Goal: Find specific page/section: Find specific page/section

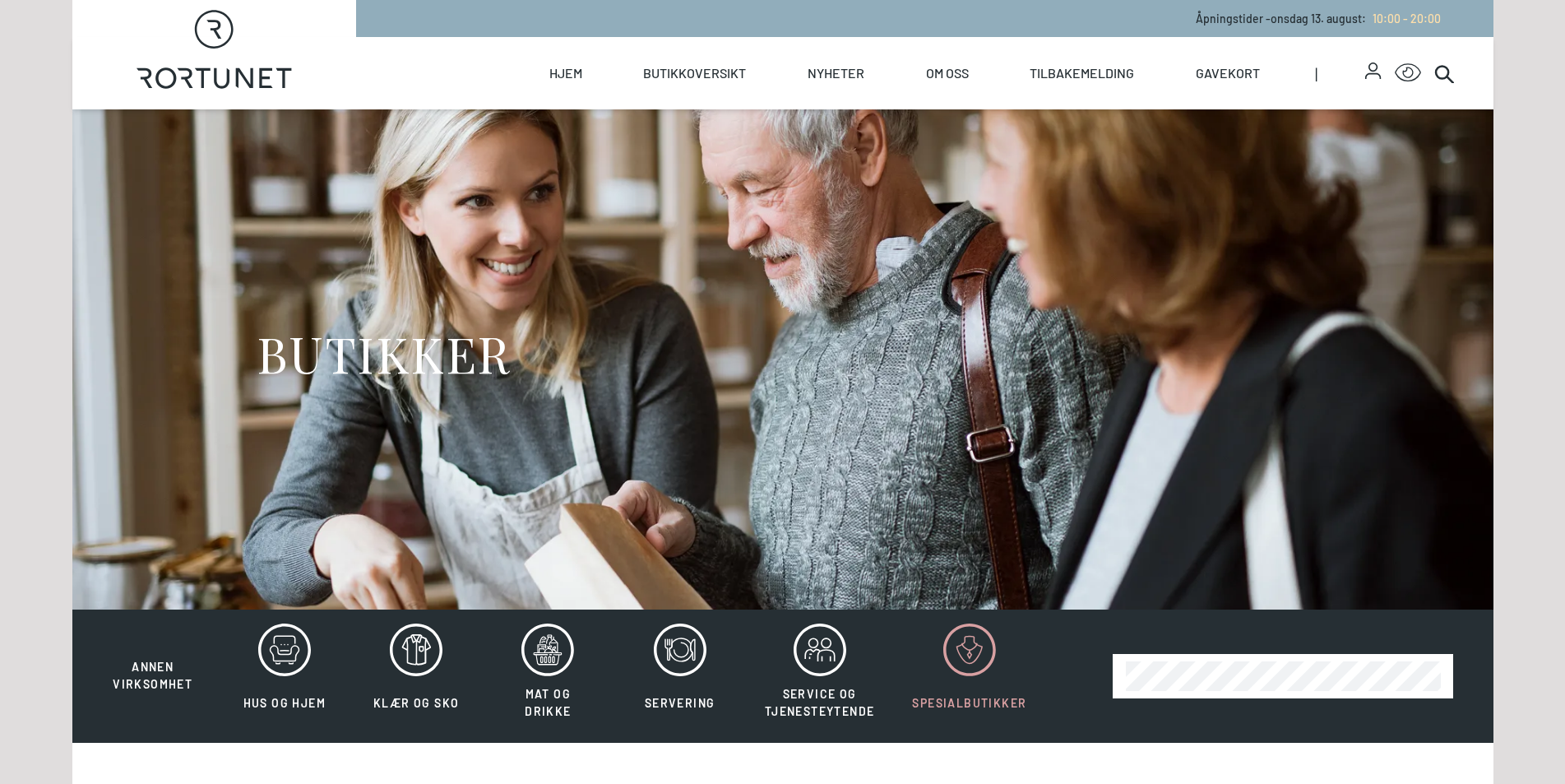
click at [949, 674] on icon at bounding box center [969, 649] width 52 height 52
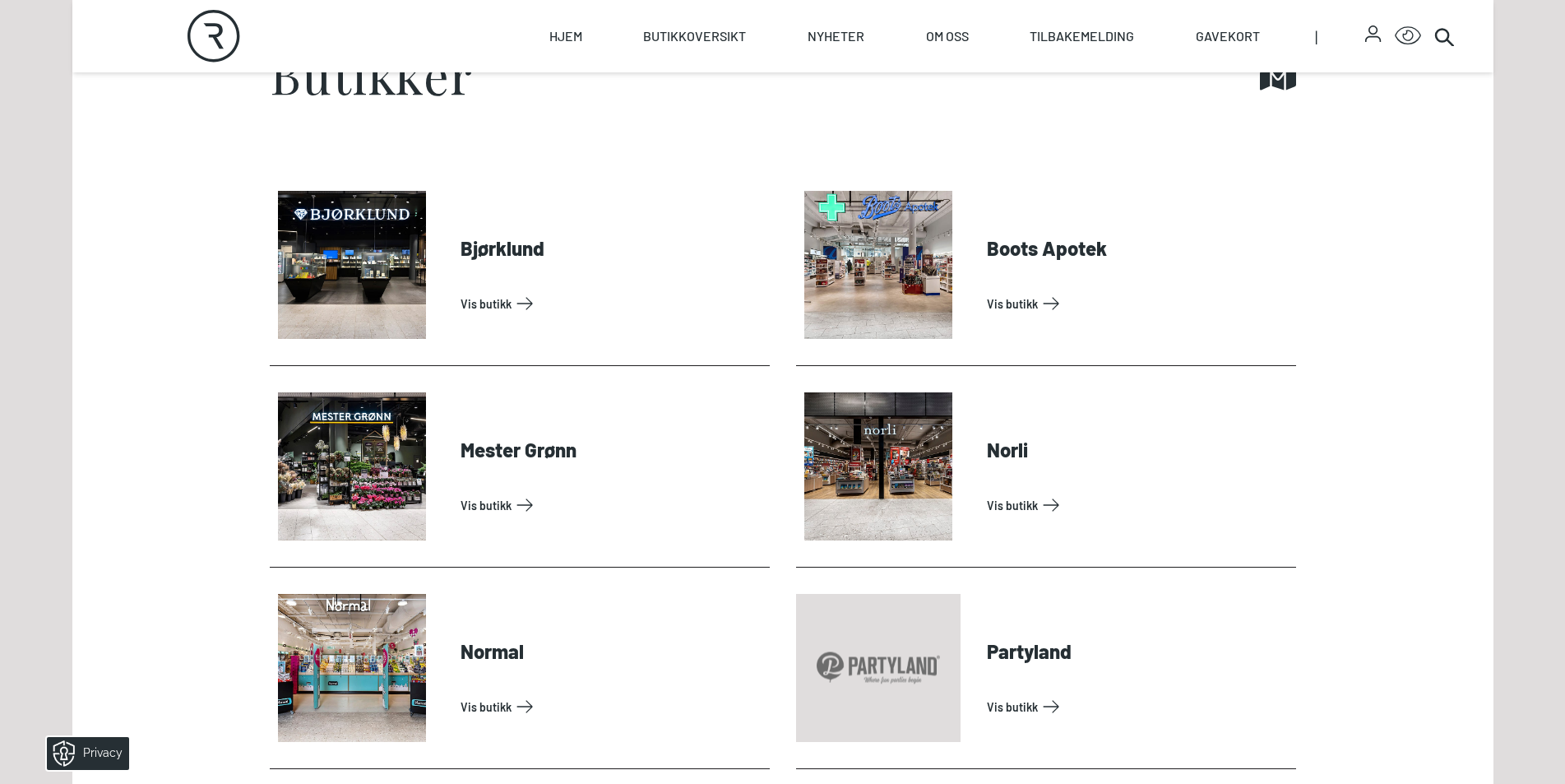
scroll to position [740, 0]
click at [461, 289] on link "Vis butikk" at bounding box center [612, 302] width 303 height 27
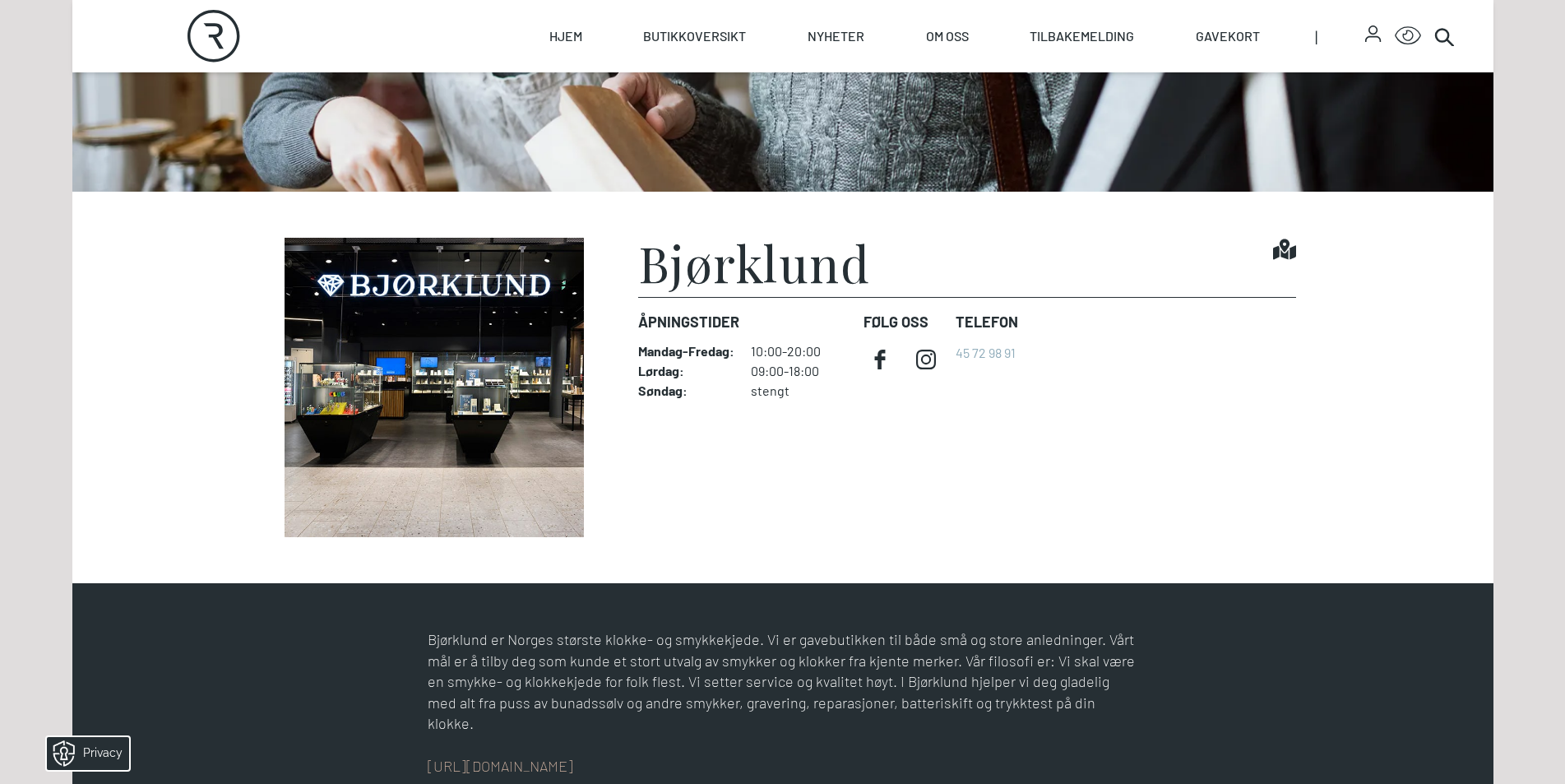
scroll to position [576, 0]
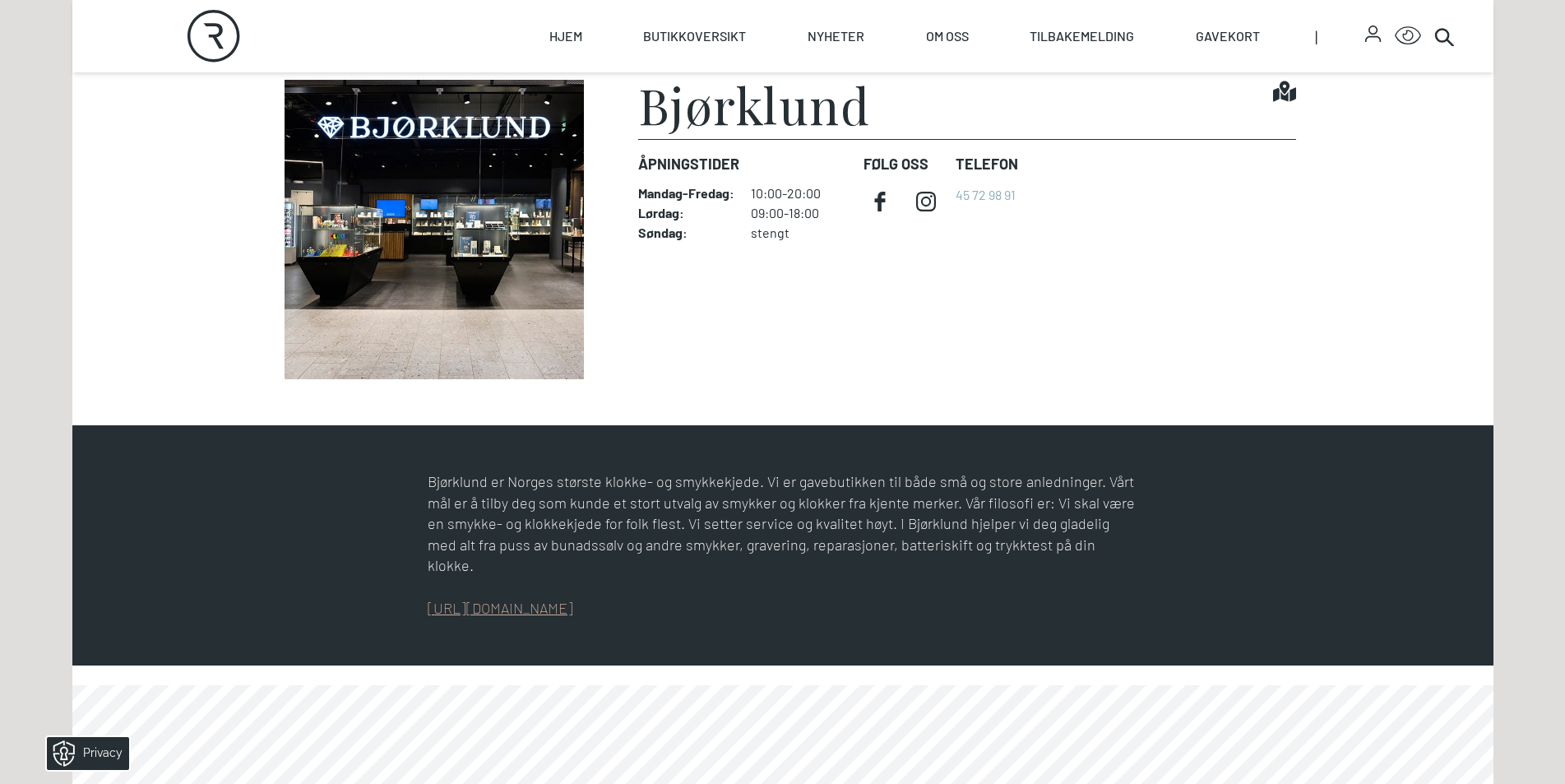
click at [539, 598] on link "[URL][DOMAIN_NAME]" at bounding box center [501, 607] width 146 height 18
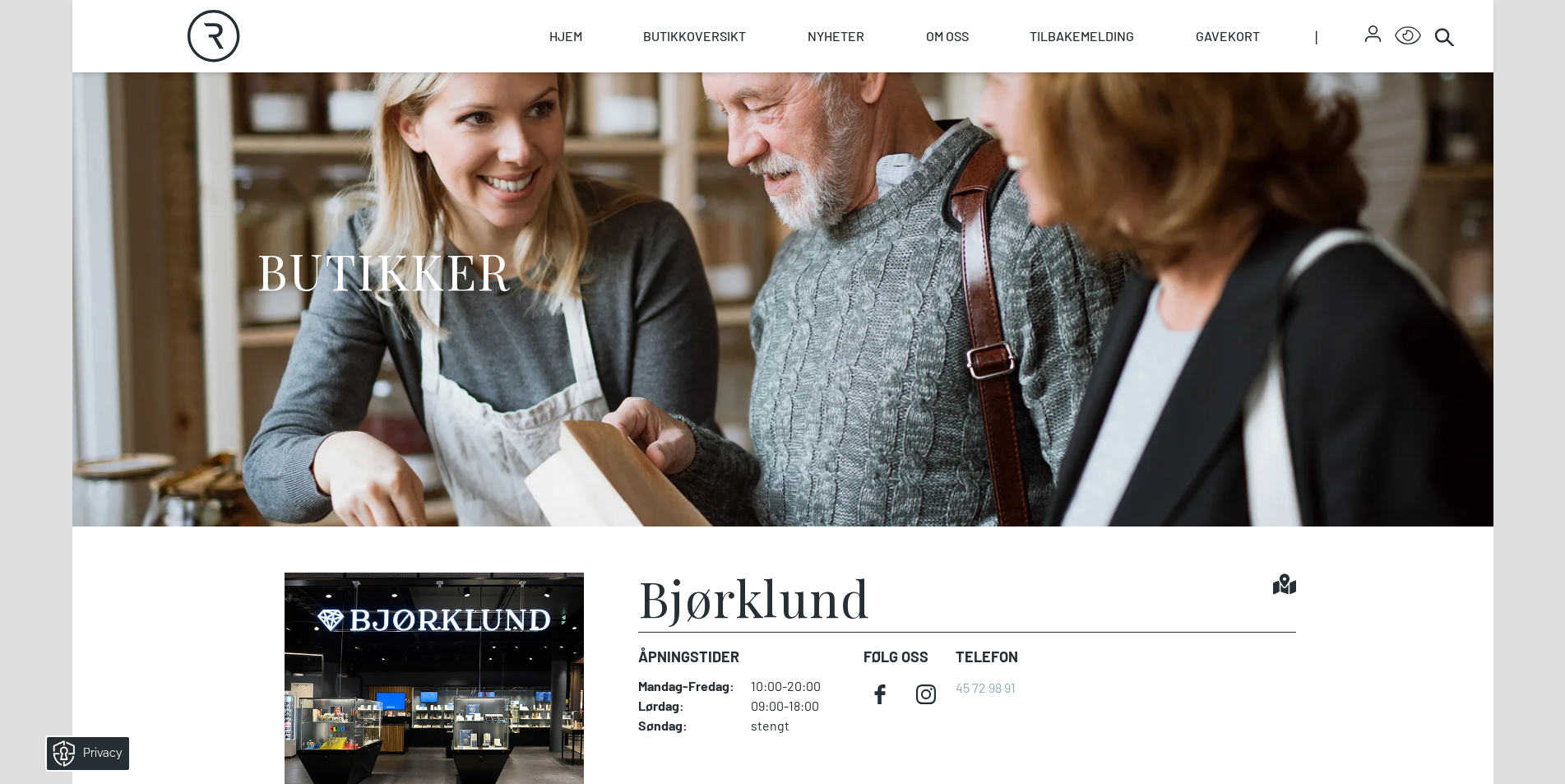
scroll to position [0, 0]
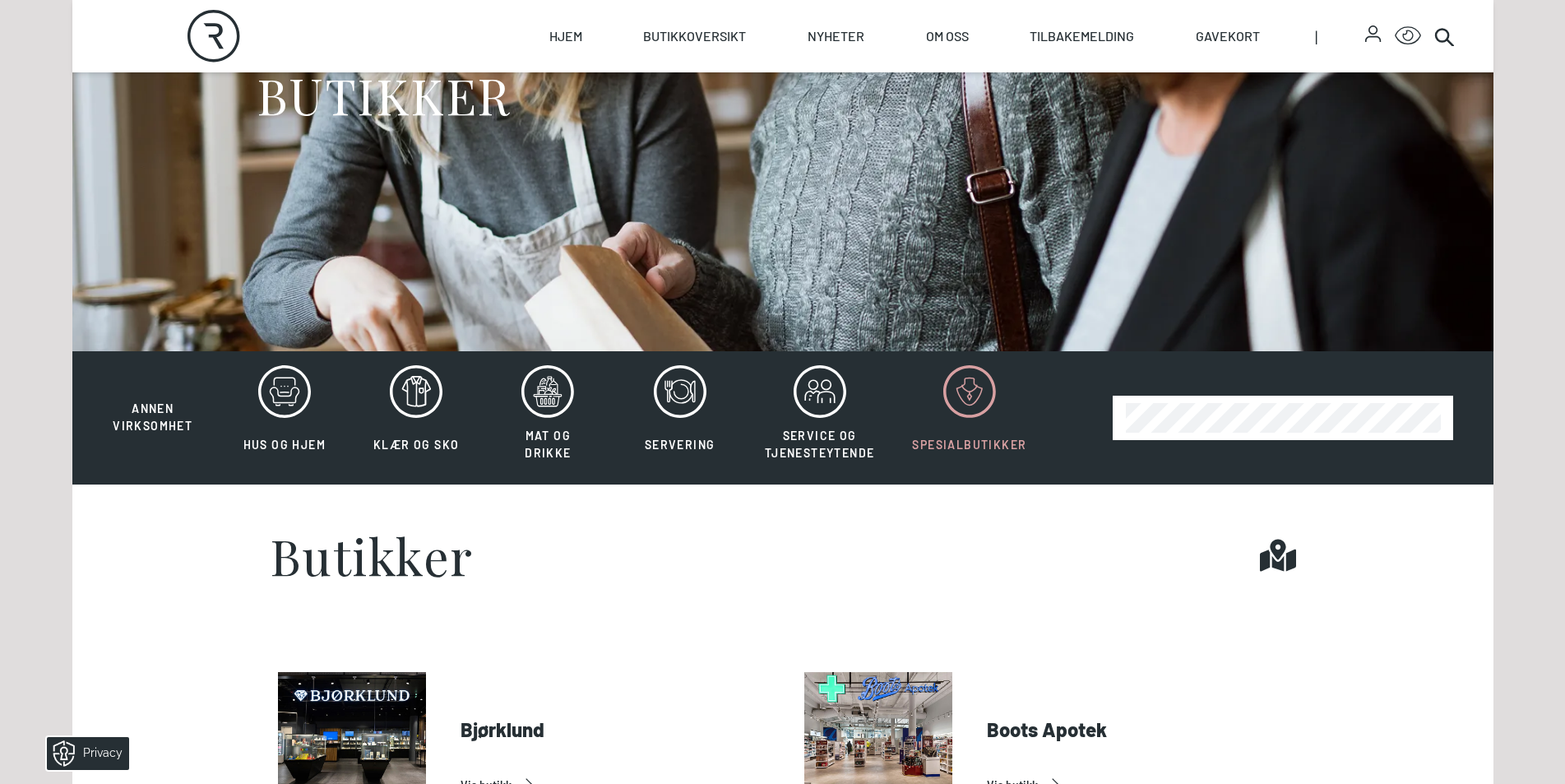
scroll to position [246, 0]
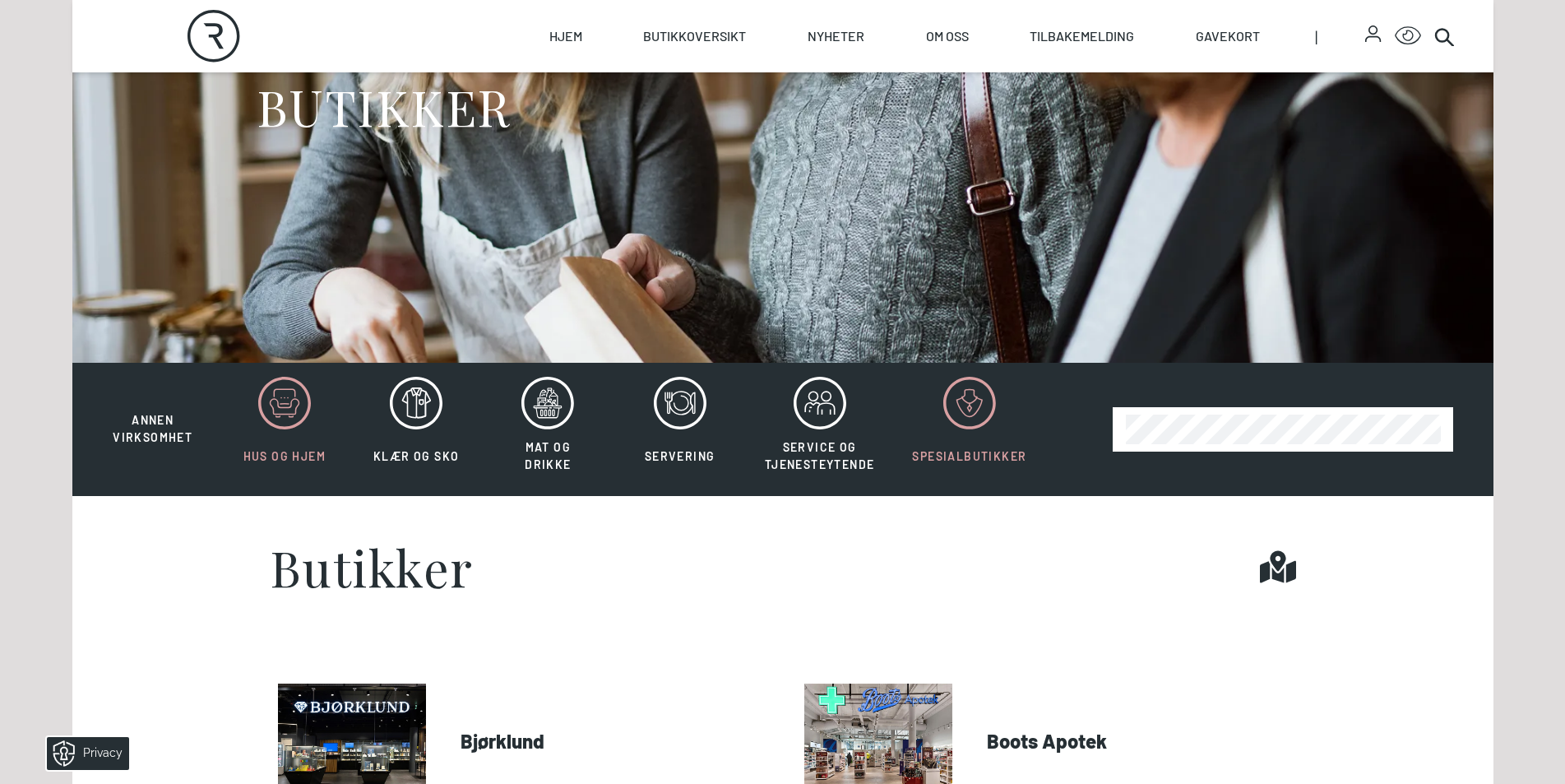
click at [288, 425] on icon at bounding box center [284, 402] width 52 height 52
